Goal: Task Accomplishment & Management: Complete application form

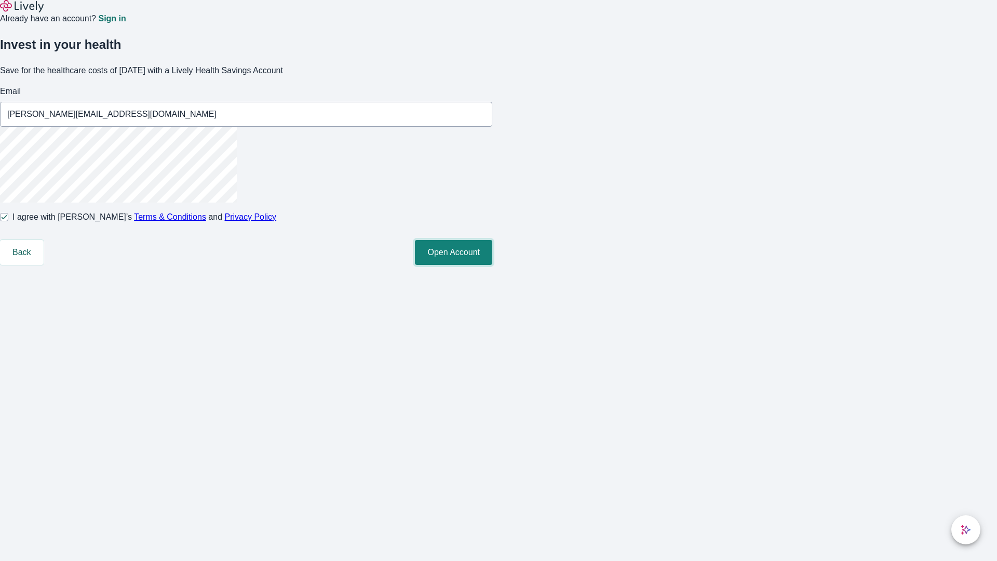
click at [492, 265] on button "Open Account" at bounding box center [453, 252] width 77 height 25
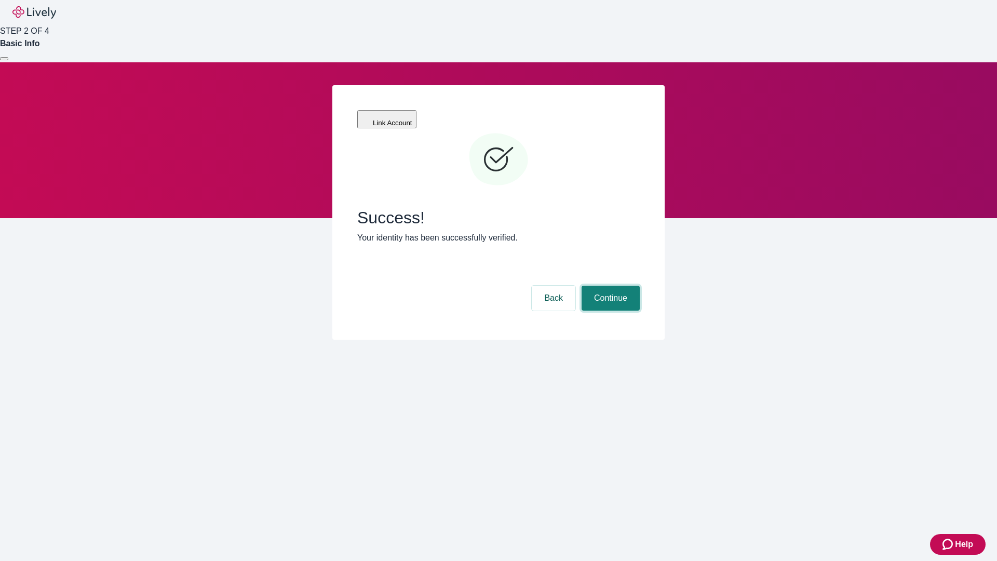
click at [609, 286] on button "Continue" at bounding box center [611, 298] width 58 height 25
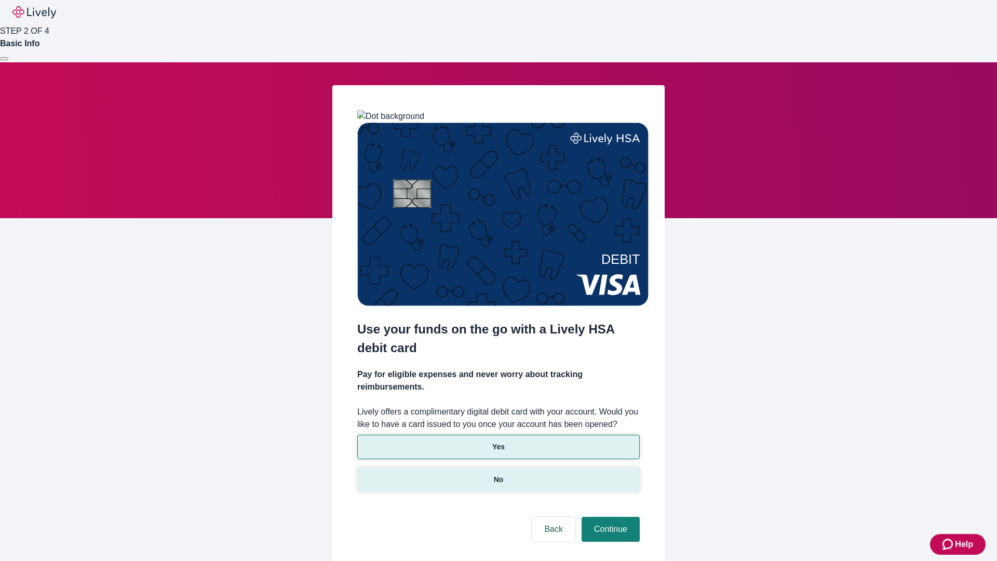
click at [498, 474] on p "No" at bounding box center [499, 479] width 10 height 11
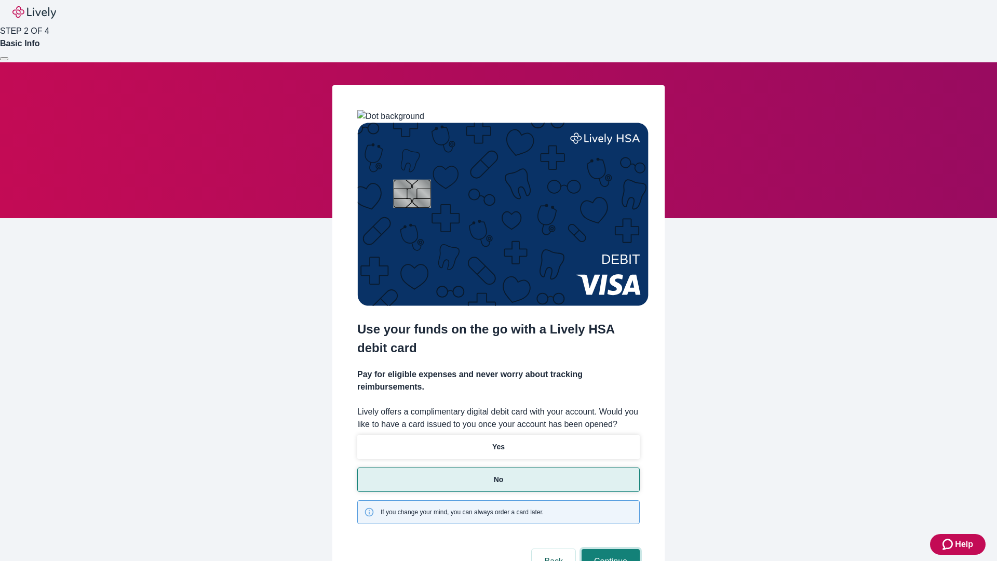
click at [609, 549] on button "Continue" at bounding box center [611, 561] width 58 height 25
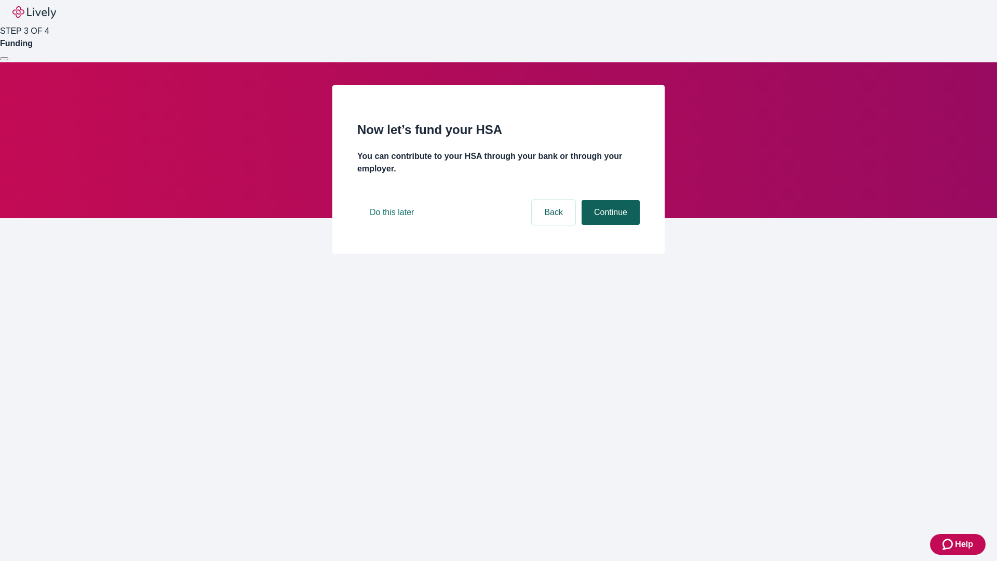
click at [609, 225] on button "Continue" at bounding box center [611, 212] width 58 height 25
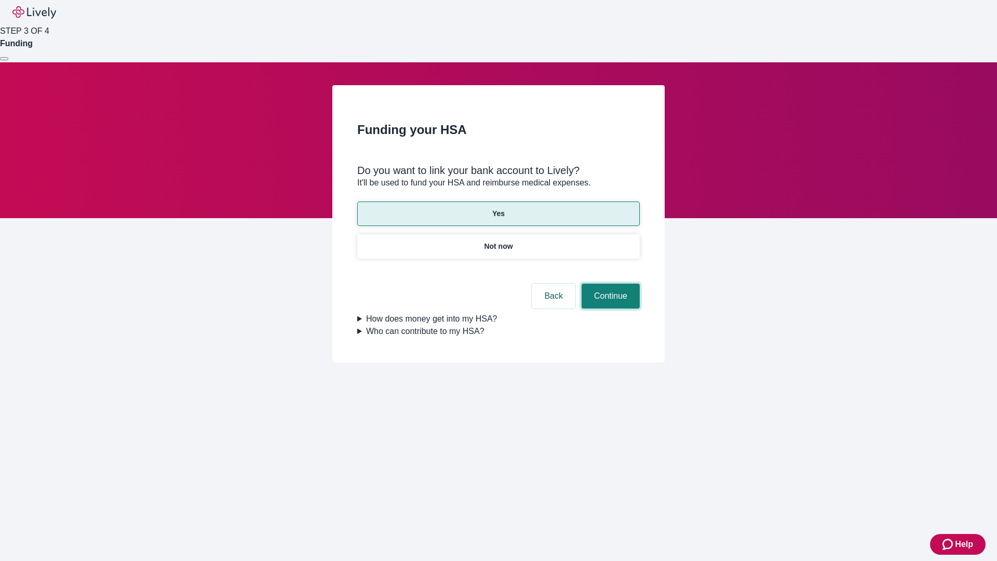
click at [609, 284] on button "Continue" at bounding box center [611, 296] width 58 height 25
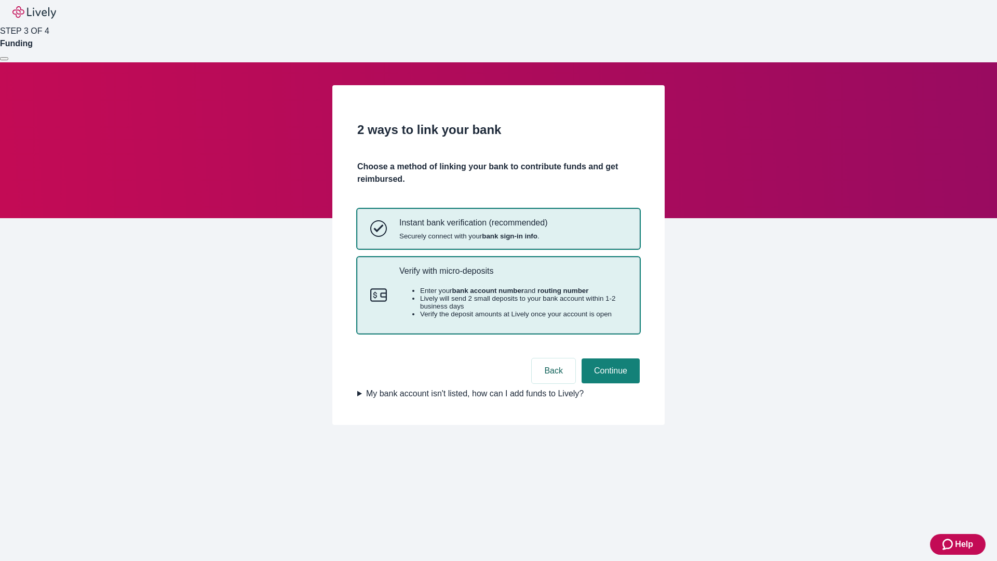
click at [513, 276] on p "Verify with micro-deposits" at bounding box center [512, 271] width 227 height 10
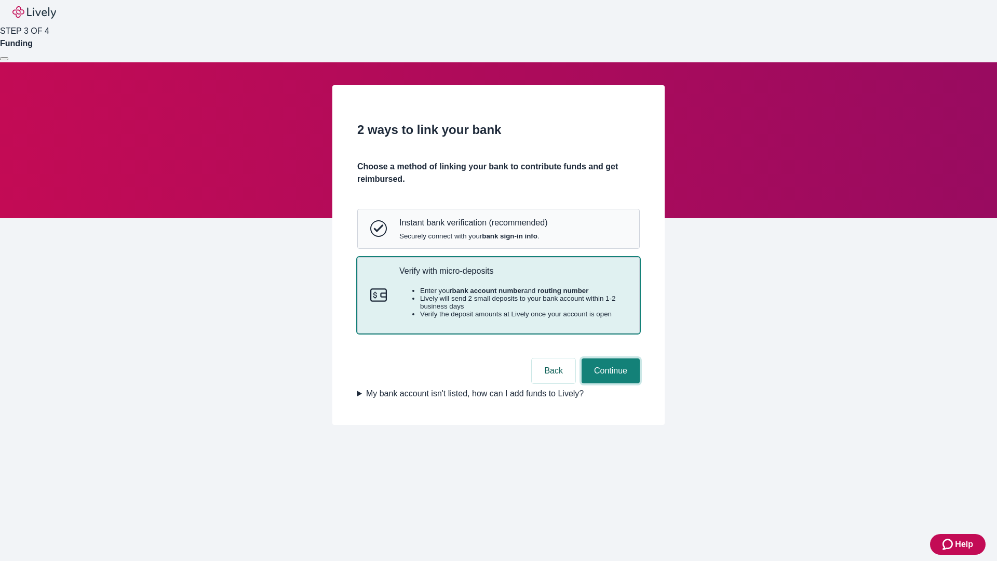
click at [609, 383] on button "Continue" at bounding box center [611, 370] width 58 height 25
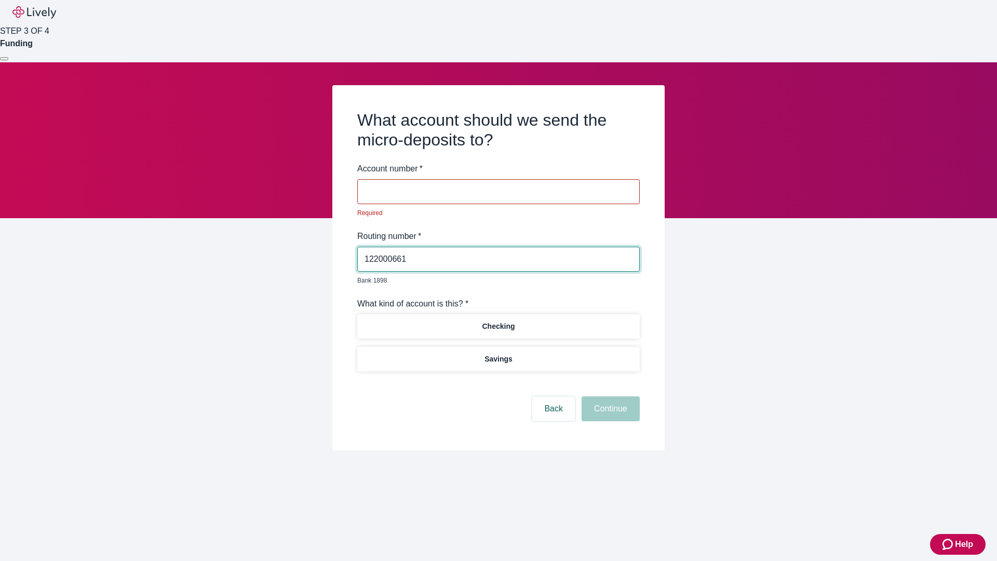
type input "122000661"
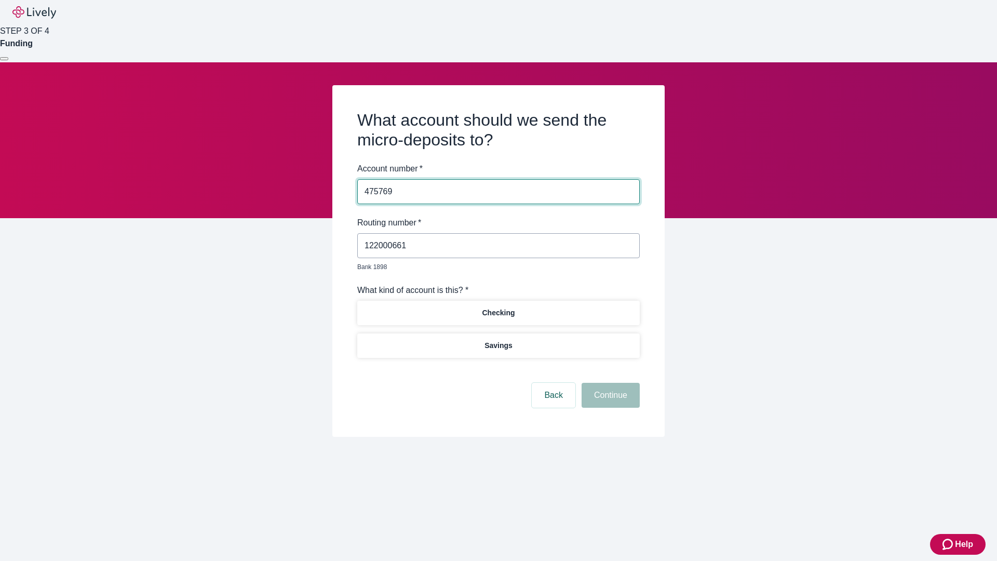
type input "475769"
click at [498, 307] on p "Checking" at bounding box center [498, 312] width 33 height 11
click at [609, 383] on button "Continue" at bounding box center [611, 395] width 58 height 25
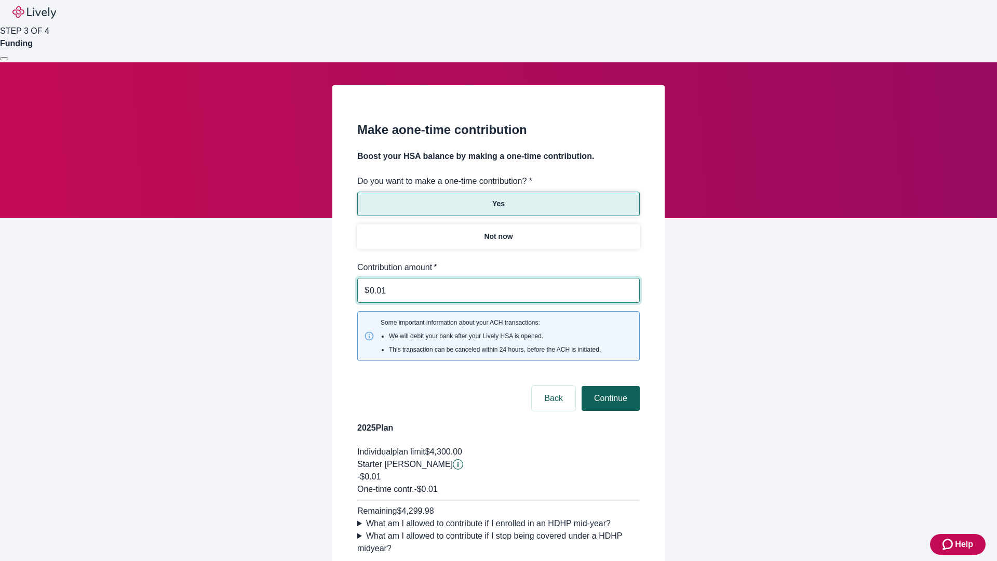
type input "0.01"
click at [609, 386] on button "Continue" at bounding box center [611, 398] width 58 height 25
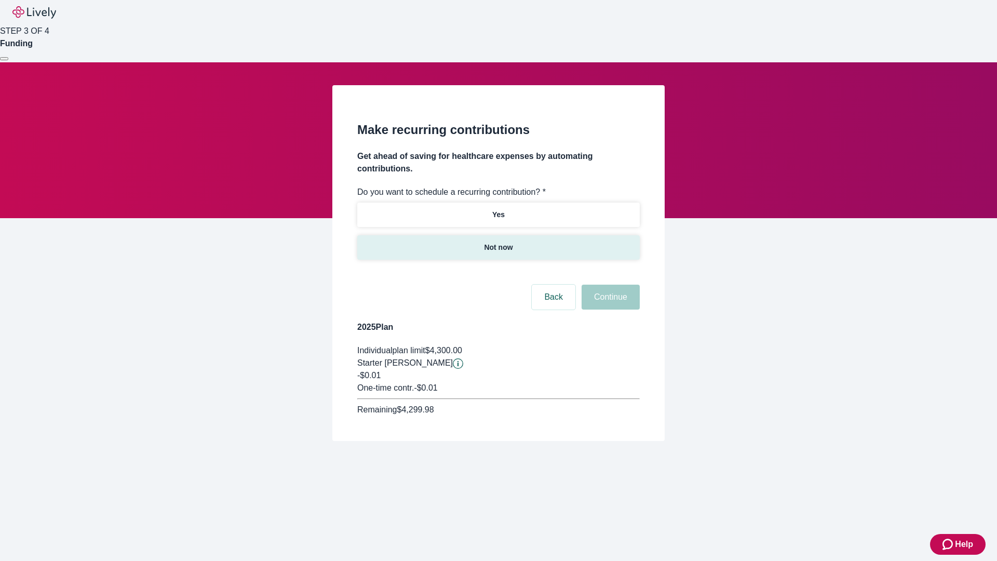
click at [498, 242] on p "Not now" at bounding box center [498, 247] width 29 height 11
click at [609, 285] on button "Continue" at bounding box center [611, 297] width 58 height 25
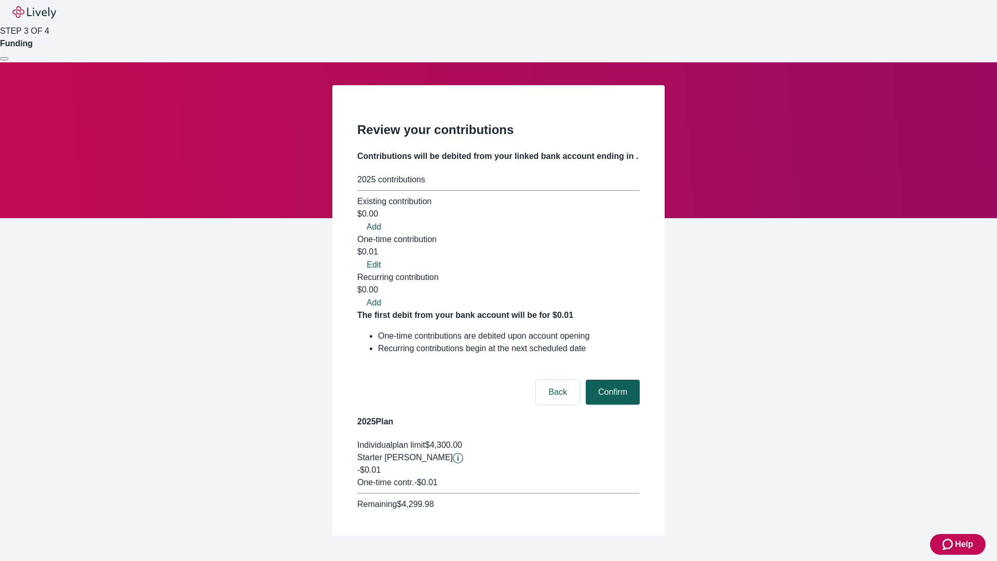
click at [611, 380] on button "Confirm" at bounding box center [613, 392] width 54 height 25
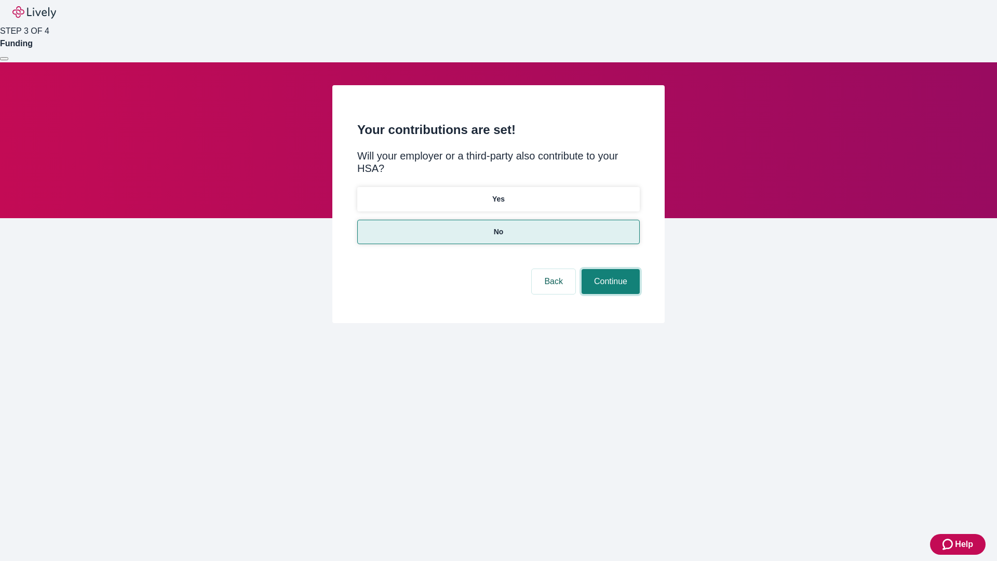
click at [609, 269] on button "Continue" at bounding box center [611, 281] width 58 height 25
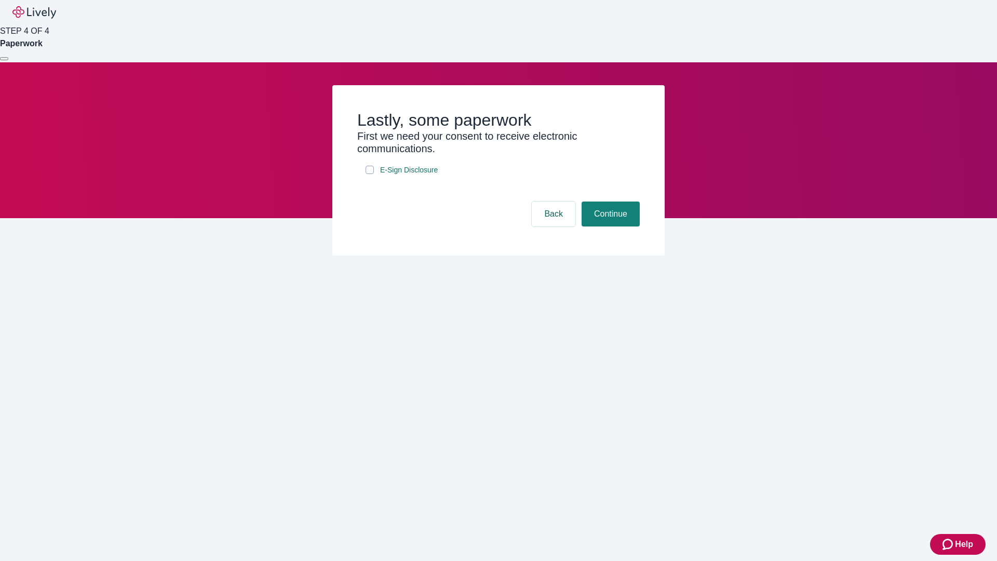
click at [370, 174] on input "E-Sign Disclosure" at bounding box center [370, 170] width 8 height 8
checkbox input "true"
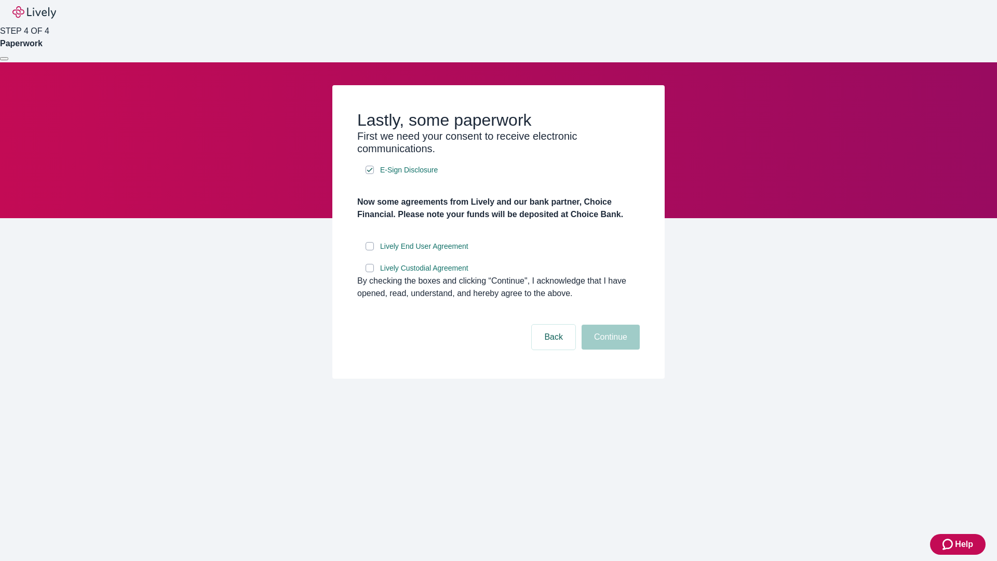
click at [370, 250] on input "Lively End User Agreement" at bounding box center [370, 246] width 8 height 8
checkbox input "true"
click at [370, 272] on input "Lively Custodial Agreement" at bounding box center [370, 268] width 8 height 8
checkbox input "true"
click at [609, 350] on button "Continue" at bounding box center [611, 337] width 58 height 25
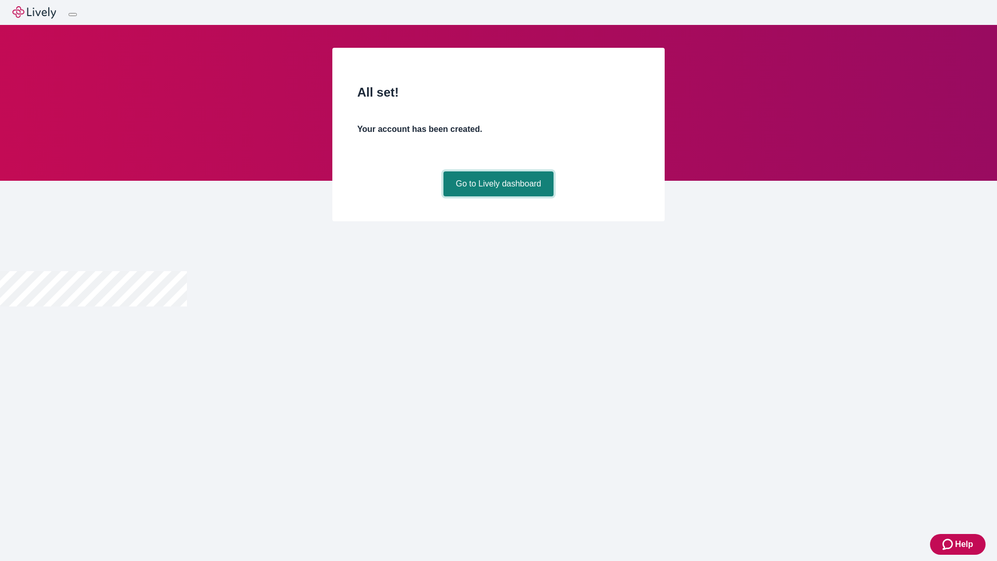
click at [498, 196] on link "Go to Lively dashboard" at bounding box center [499, 183] width 111 height 25
